Goal: Task Accomplishment & Management: Use online tool/utility

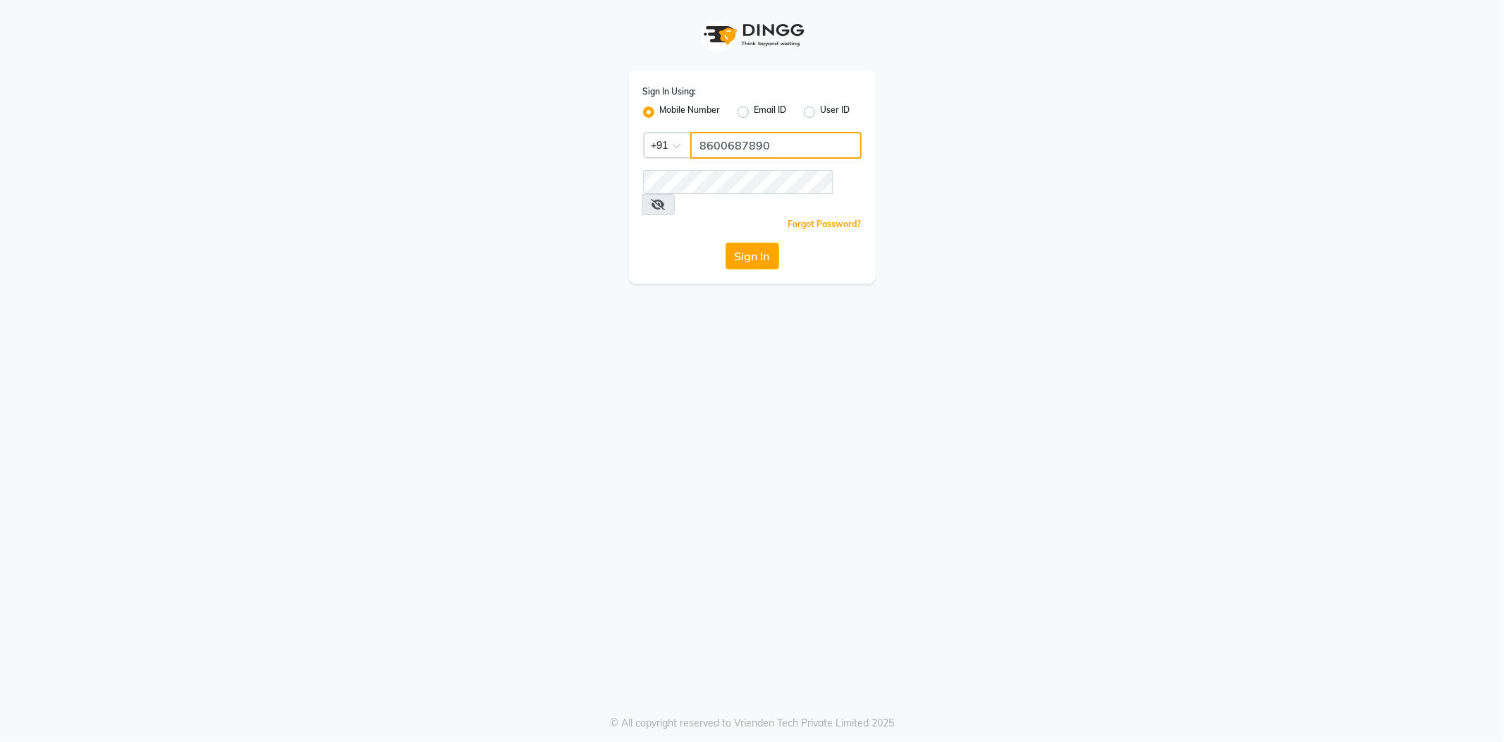
click at [773, 148] on input "8600687890" at bounding box center [776, 145] width 171 height 27
type input "7038168547"
click at [605, 178] on div "Sign In Using: Mobile Number Email ID User ID Country Code × [PHONE_NUMBER] Rem…" at bounding box center [753, 142] width 804 height 284
click at [726, 243] on button "Sign In" at bounding box center [753, 256] width 54 height 27
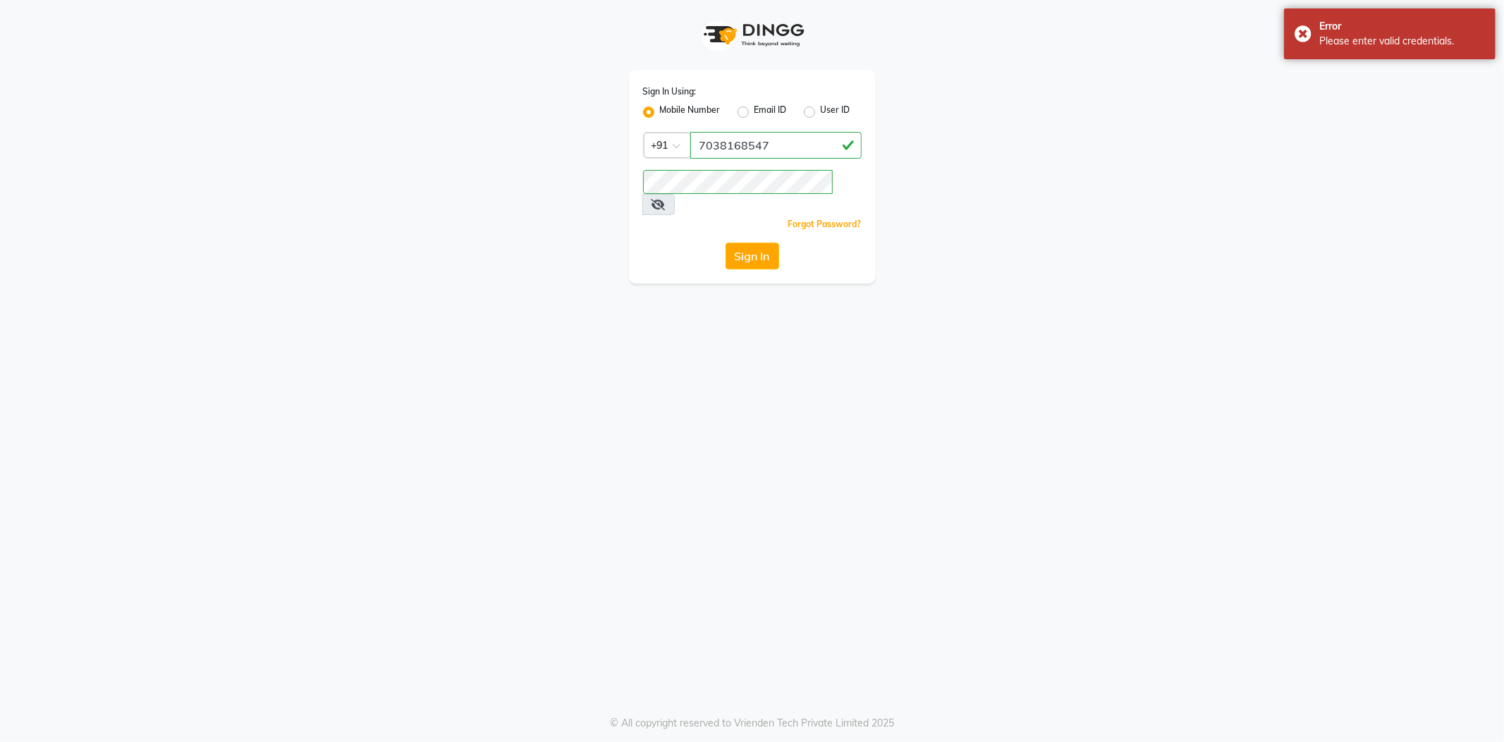
click at [675, 194] on span at bounding box center [659, 204] width 32 height 21
click at [666, 199] on icon at bounding box center [659, 204] width 14 height 11
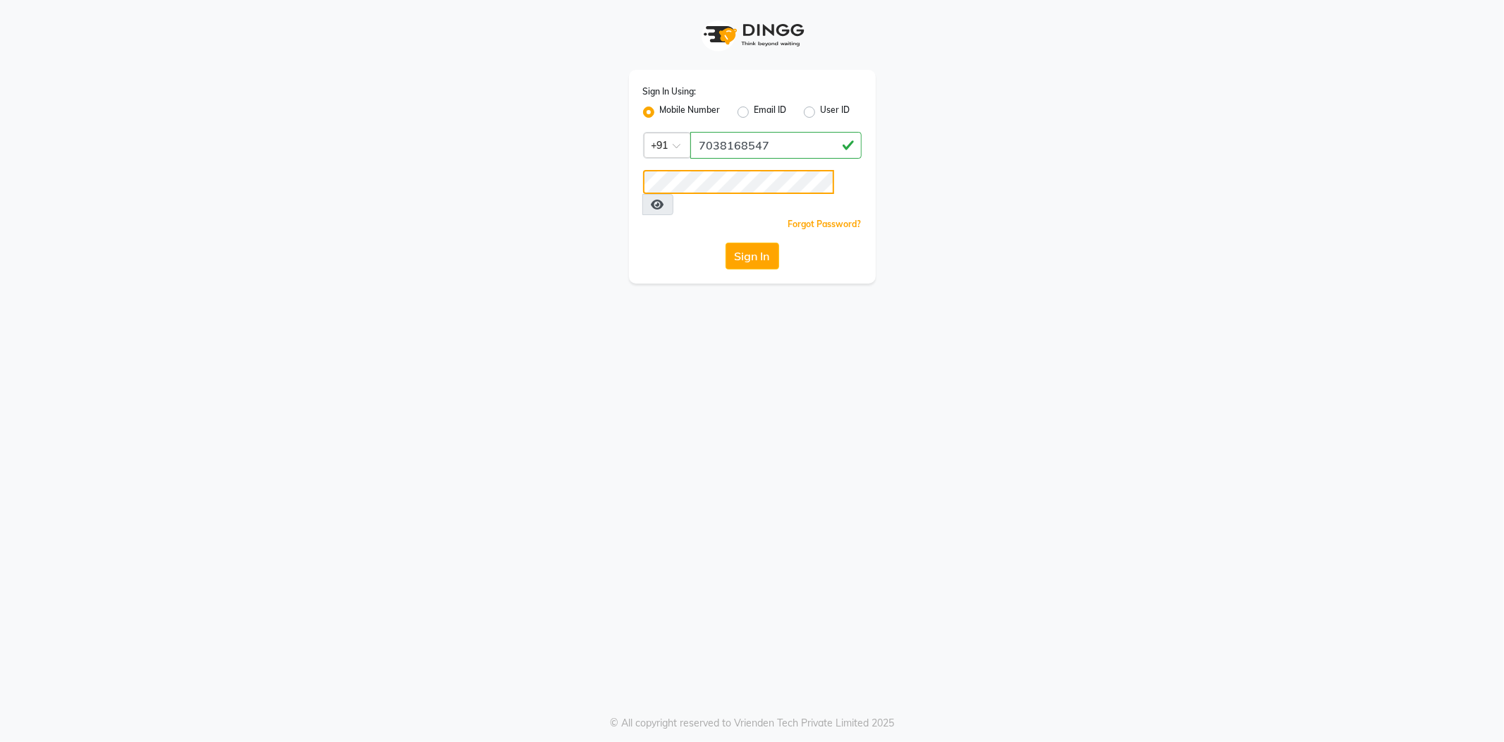
click at [726, 243] on button "Sign In" at bounding box center [753, 256] width 54 height 27
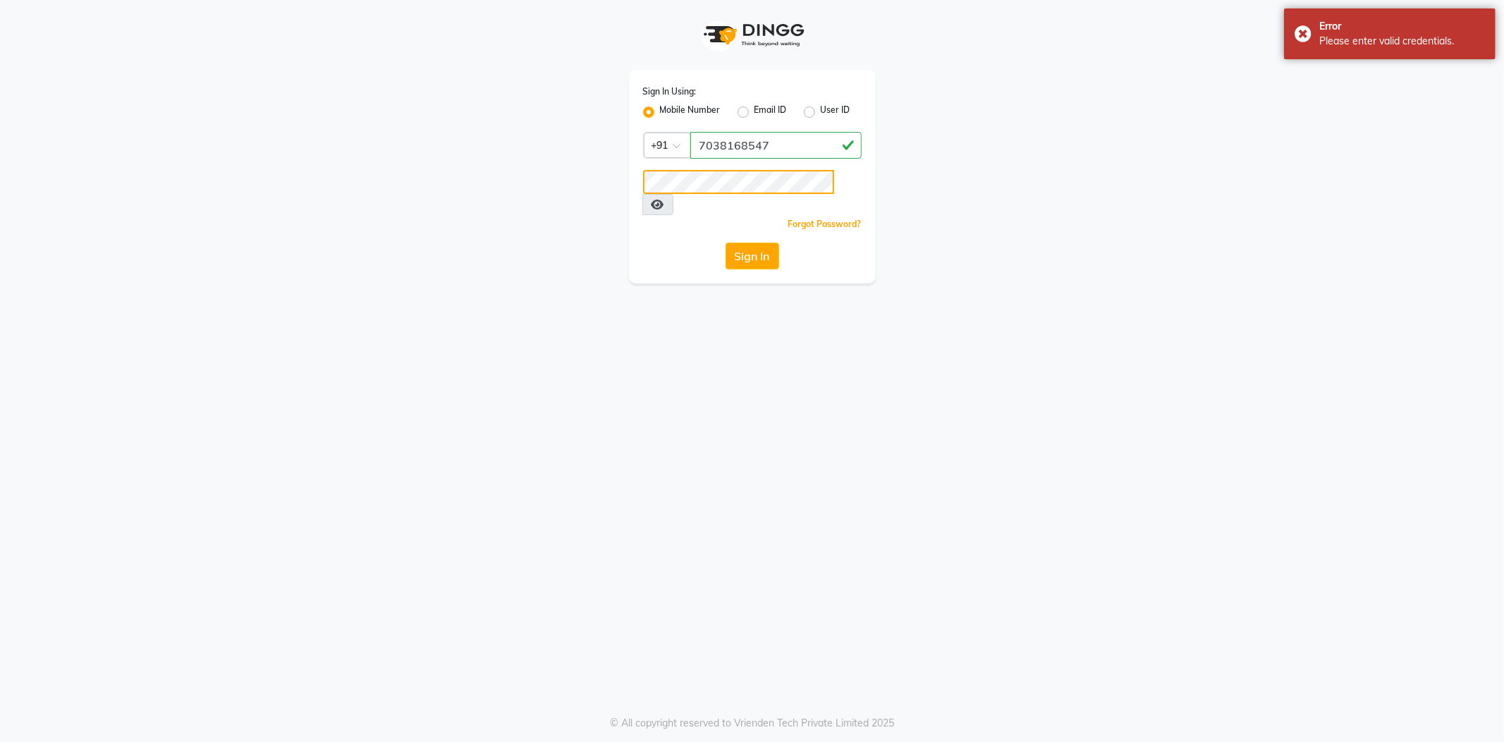
click at [726, 243] on button "Sign In" at bounding box center [753, 256] width 54 height 27
